Goal: Transaction & Acquisition: Purchase product/service

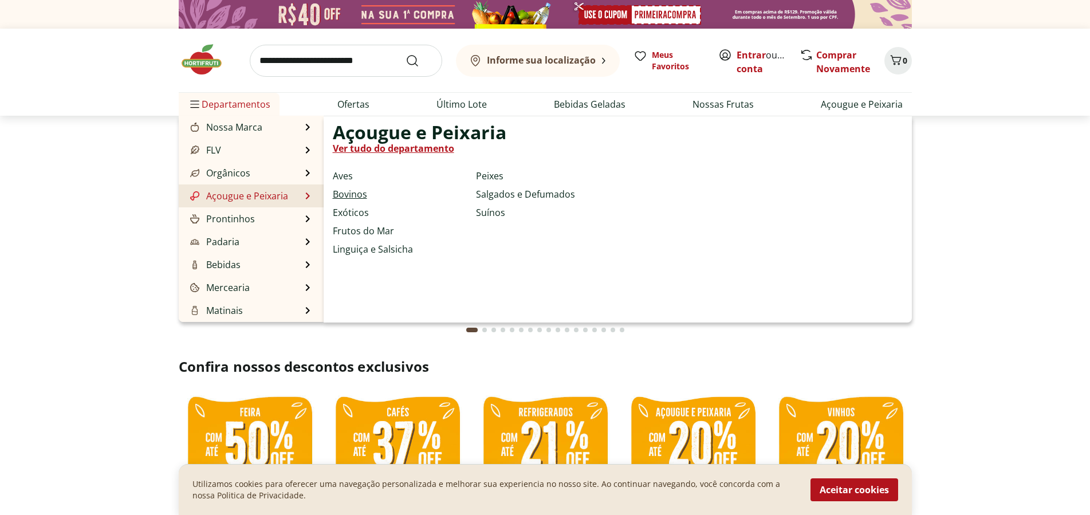
click at [362, 198] on link "Bovinos" at bounding box center [350, 194] width 34 height 14
select select "**********"
